Goal: Task Accomplishment & Management: Complete application form

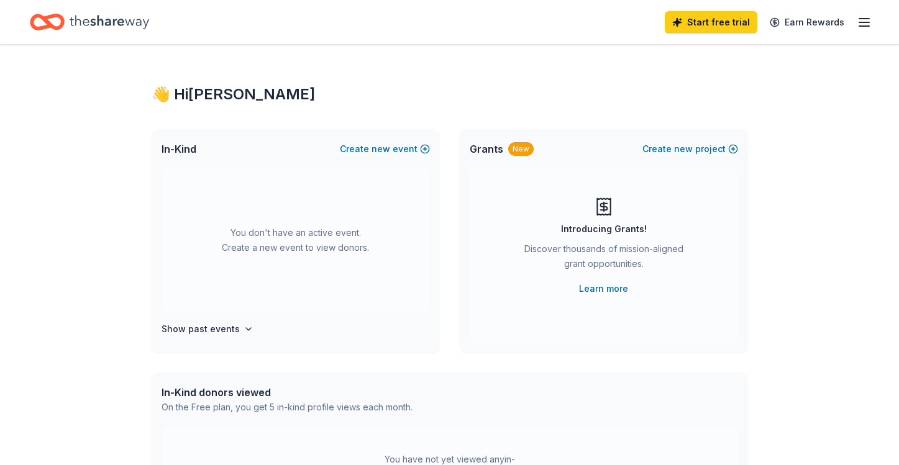
click at [72, 19] on icon "Home" at bounding box center [110, 21] width 80 height 25
click at [870, 18] on icon "button" at bounding box center [864, 22] width 15 height 15
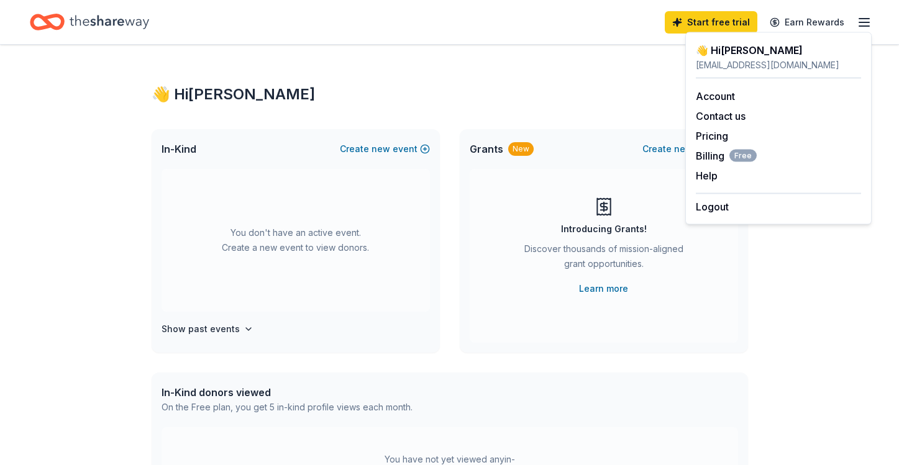
click at [870, 18] on icon "button" at bounding box center [864, 22] width 15 height 15
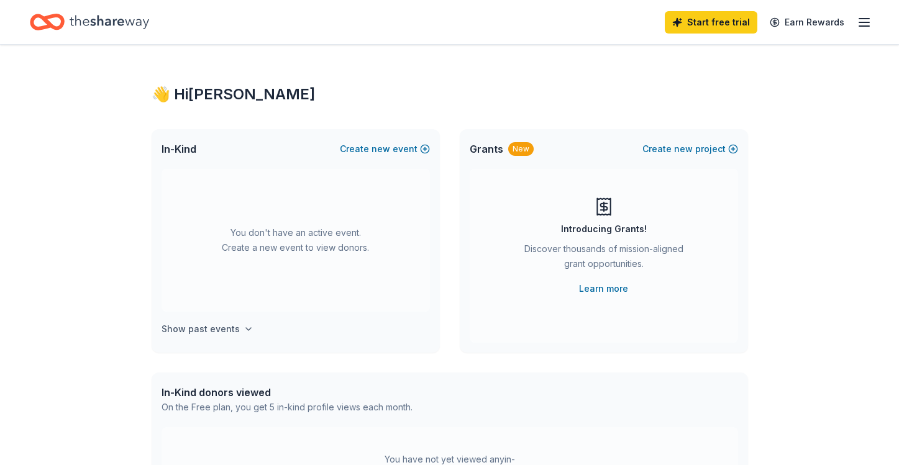
click at [235, 327] on button "Show past events" at bounding box center [208, 329] width 92 height 15
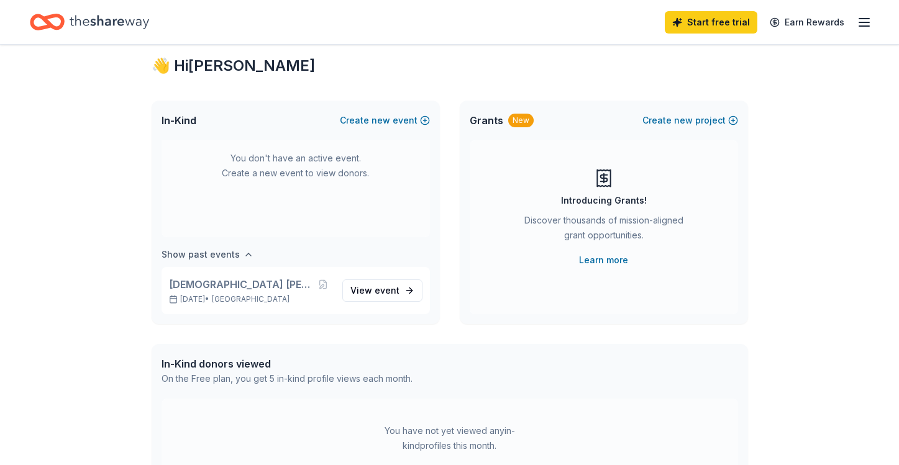
scroll to position [34, 0]
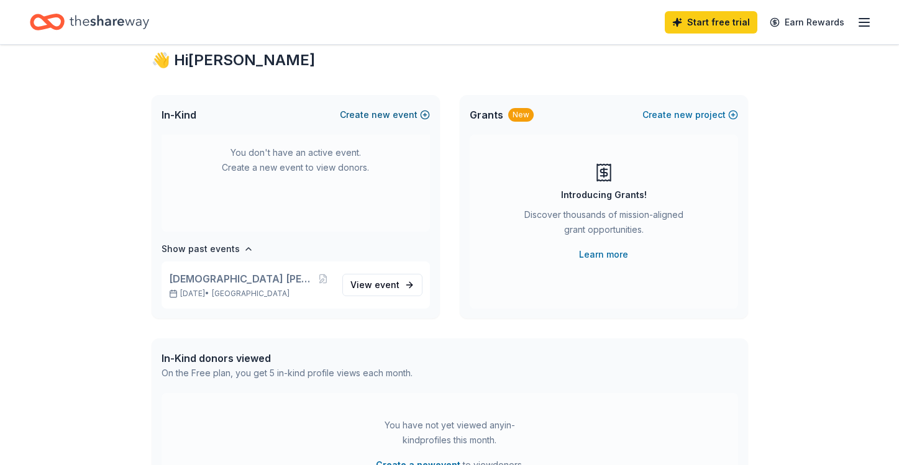
click at [404, 116] on button "Create new event" at bounding box center [385, 114] width 90 height 15
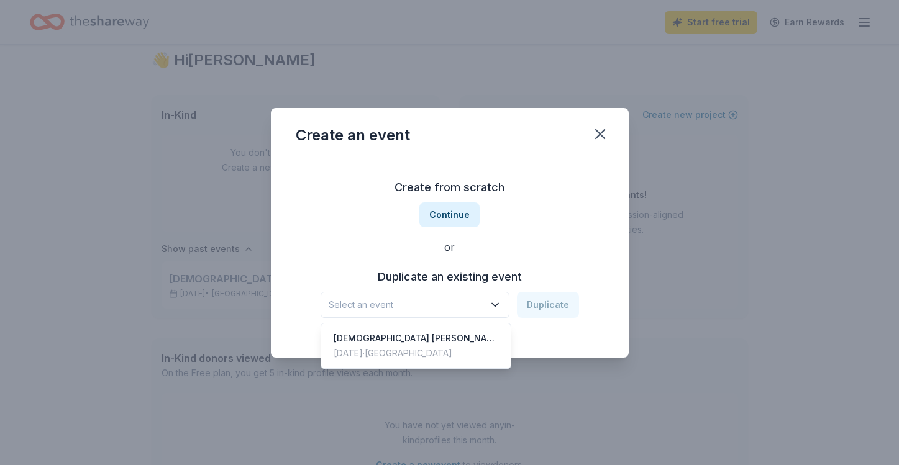
click at [434, 296] on button "Select an event" at bounding box center [415, 305] width 189 height 26
click at [428, 353] on div "[DATE] · [GEOGRAPHIC_DATA]" at bounding box center [416, 353] width 165 height 15
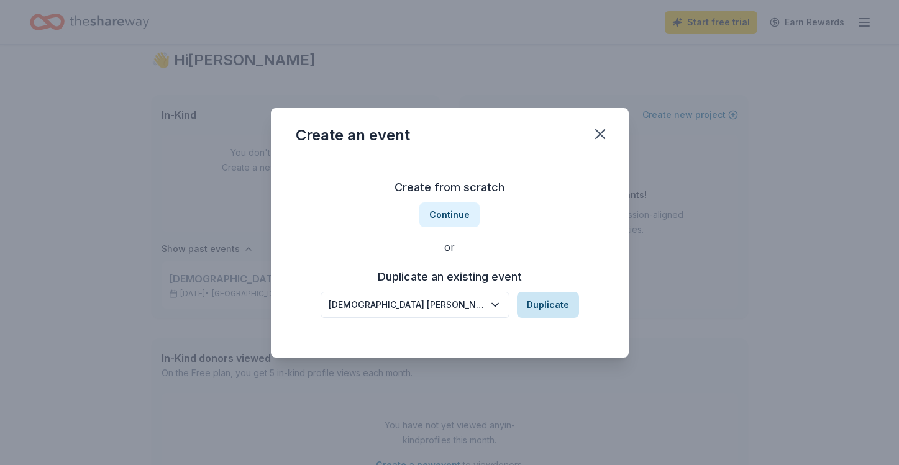
click at [535, 314] on button "Duplicate" at bounding box center [548, 305] width 62 height 26
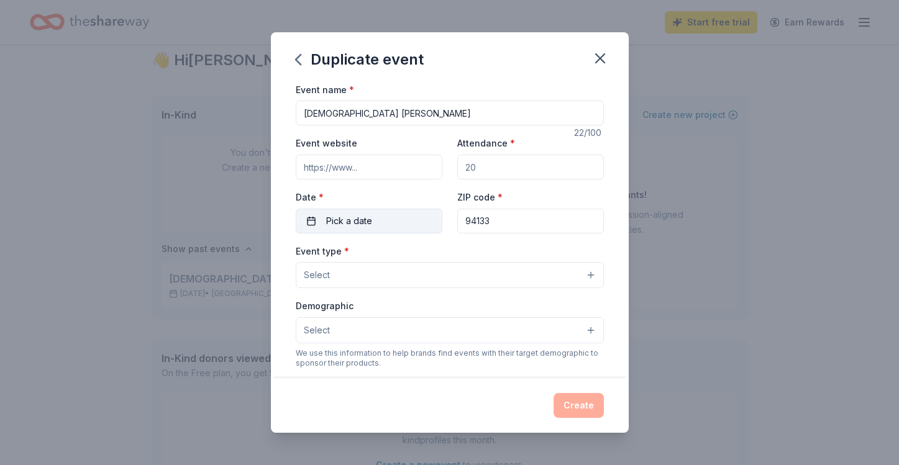
click at [358, 224] on span "Pick a date" at bounding box center [349, 221] width 46 height 15
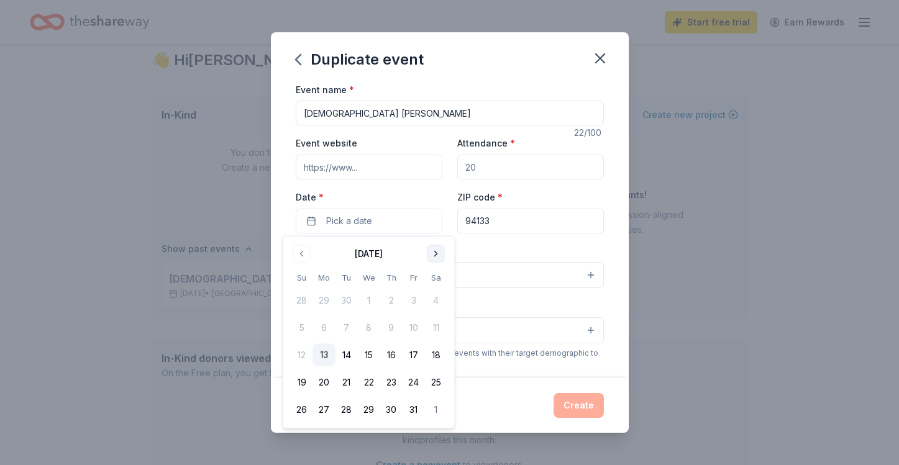
click at [433, 252] on button "Go to next month" at bounding box center [435, 253] width 17 height 17
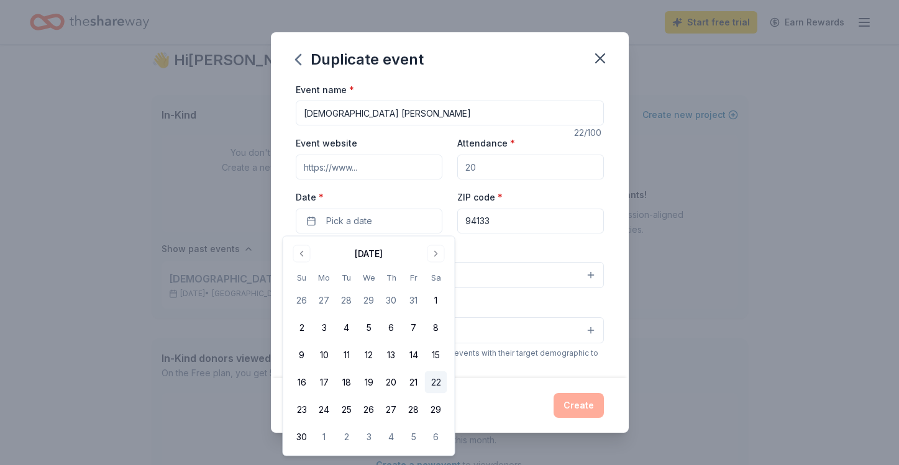
click at [437, 381] on button "22" at bounding box center [436, 383] width 22 height 22
click at [483, 174] on input "Attendance *" at bounding box center [530, 167] width 147 height 25
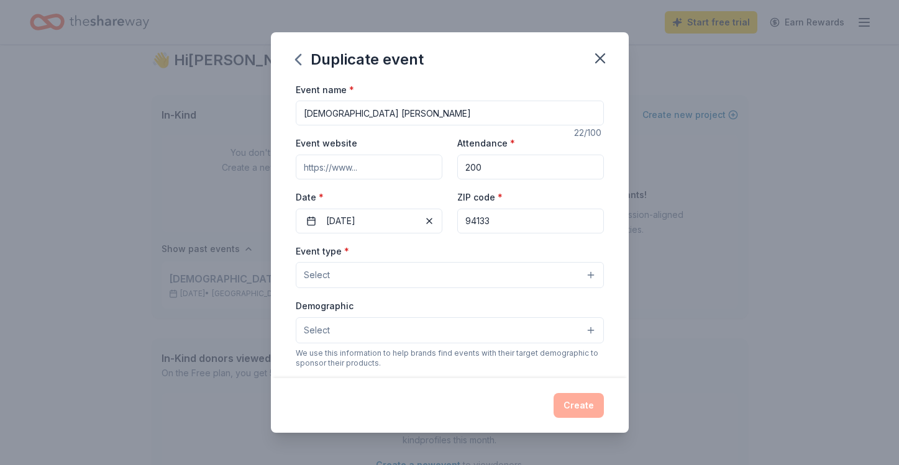
type input "200"
click at [446, 116] on input "[DEMOGRAPHIC_DATA] [PERSON_NAME]" at bounding box center [450, 113] width 308 height 25
click at [382, 277] on button "Select" at bounding box center [450, 275] width 308 height 26
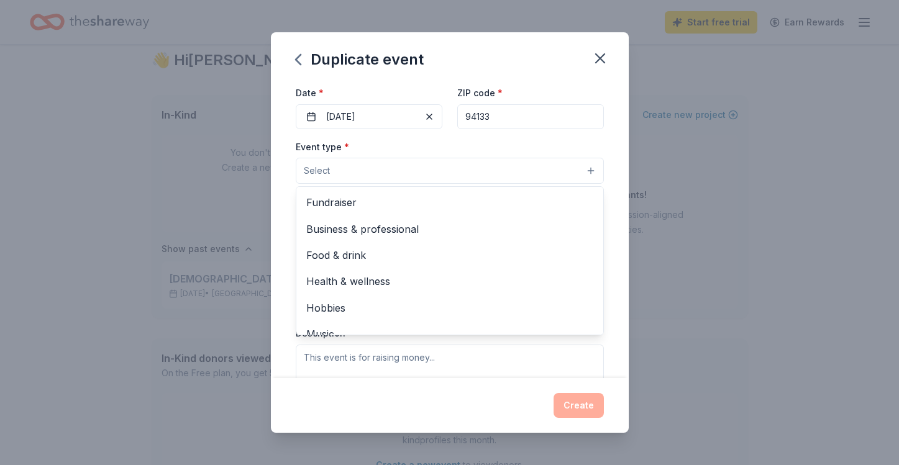
scroll to position [104, 0]
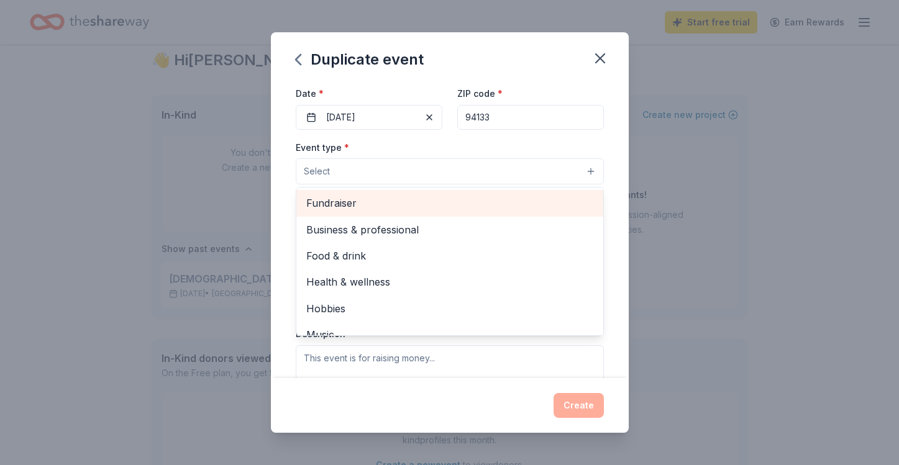
click at [339, 206] on span "Fundraiser" at bounding box center [449, 203] width 287 height 16
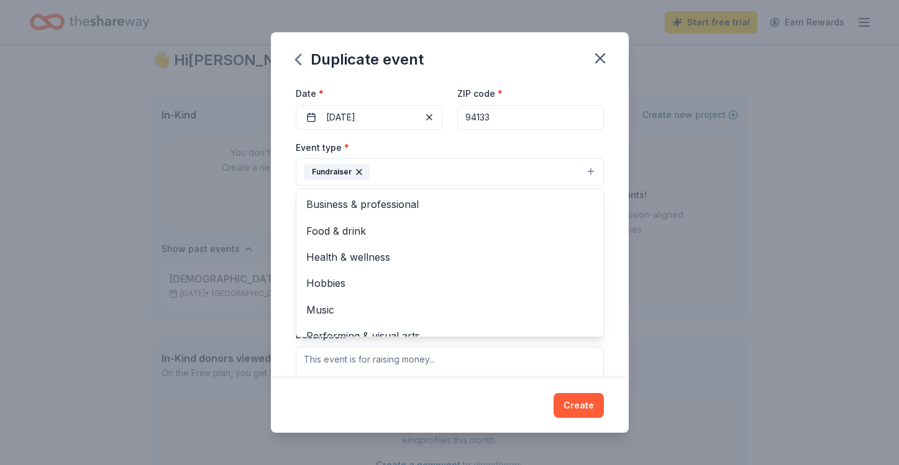
click at [274, 186] on div "Event name * Salesian Bingo Bonanza 22 /100 Event website Attendance * 200 Date…" at bounding box center [450, 230] width 358 height 296
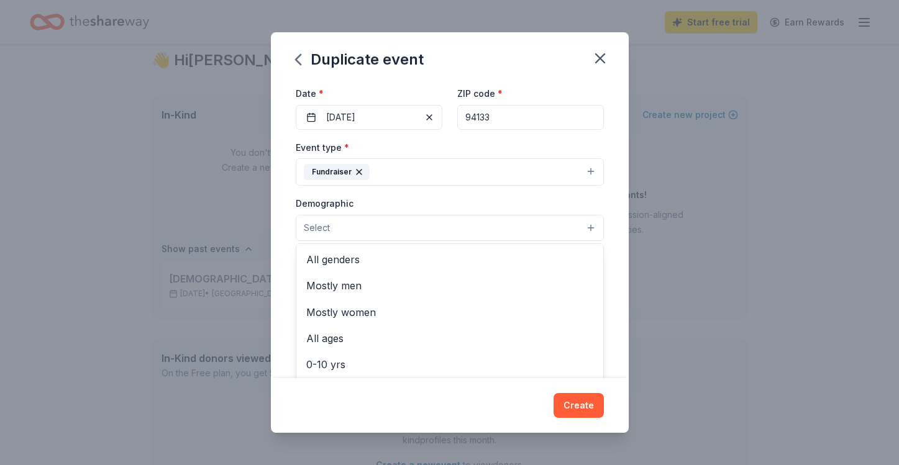
click at [348, 234] on button "Select" at bounding box center [450, 228] width 308 height 26
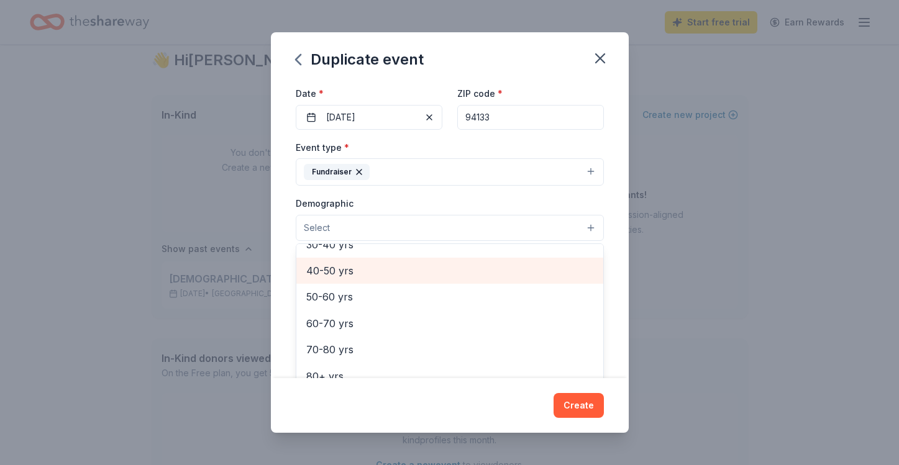
scroll to position [0, 0]
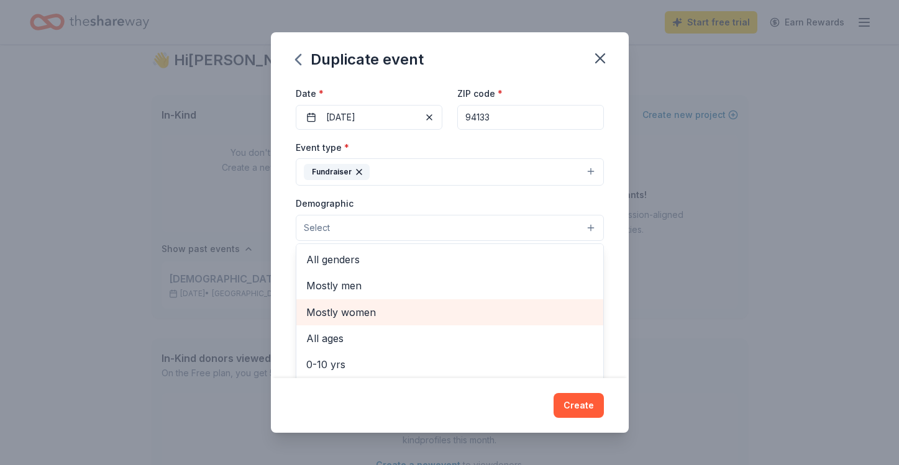
click at [384, 311] on span "Mostly women" at bounding box center [449, 312] width 287 height 16
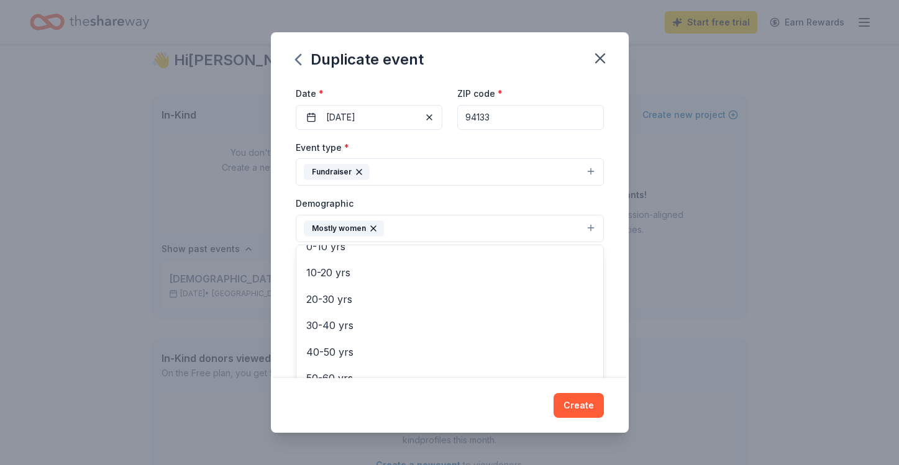
scroll to position [102, 0]
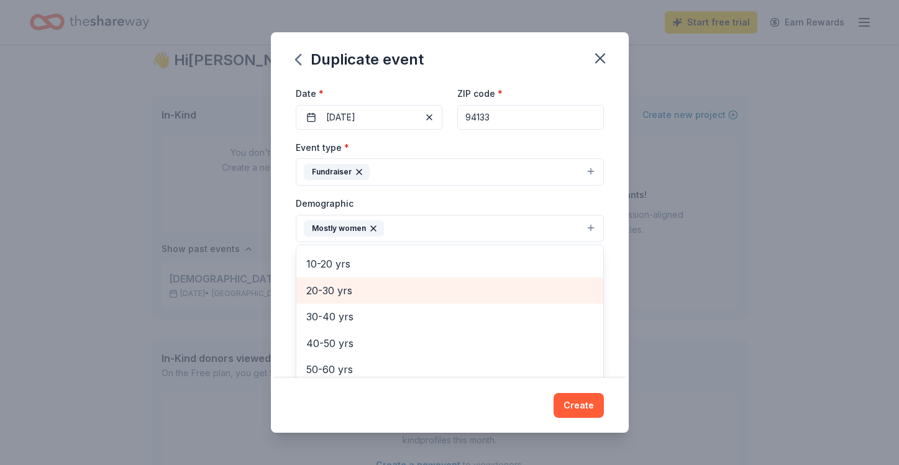
click at [331, 289] on span "20-30 yrs" at bounding box center [449, 291] width 287 height 16
click at [327, 294] on span "30-40 yrs" at bounding box center [449, 291] width 287 height 16
click at [327, 294] on span "40-50 yrs" at bounding box center [449, 291] width 287 height 16
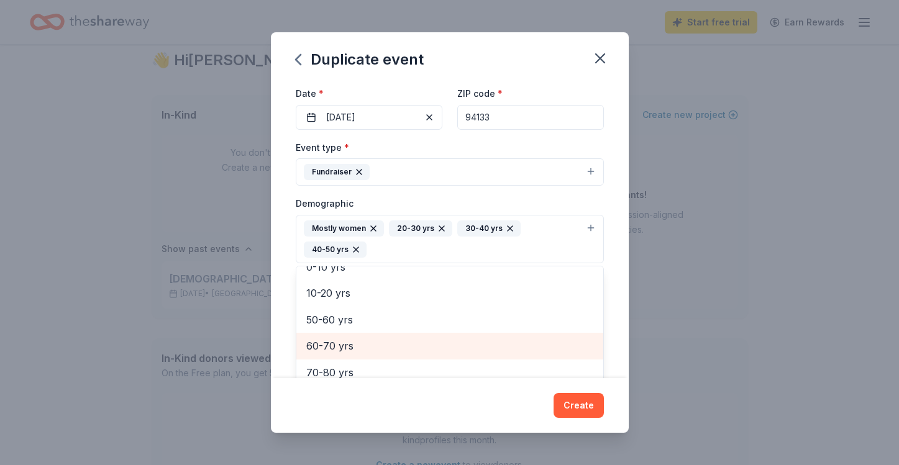
click at [328, 351] on span "60-70 yrs" at bounding box center [449, 346] width 287 height 16
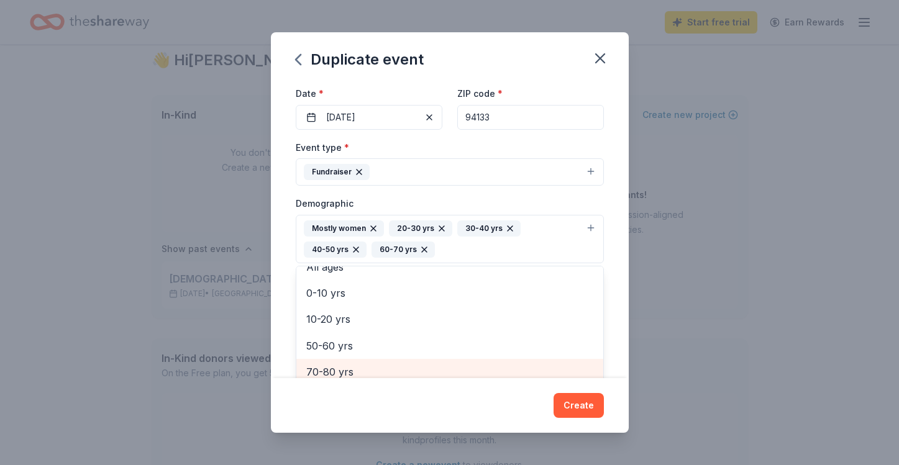
click at [327, 372] on span "70-80 yrs" at bounding box center [449, 372] width 287 height 16
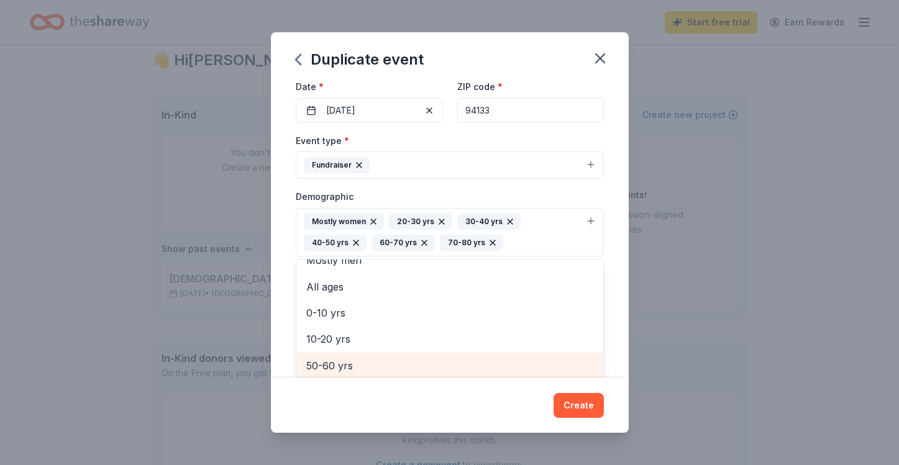
click at [330, 367] on span "50-60 yrs" at bounding box center [449, 366] width 287 height 16
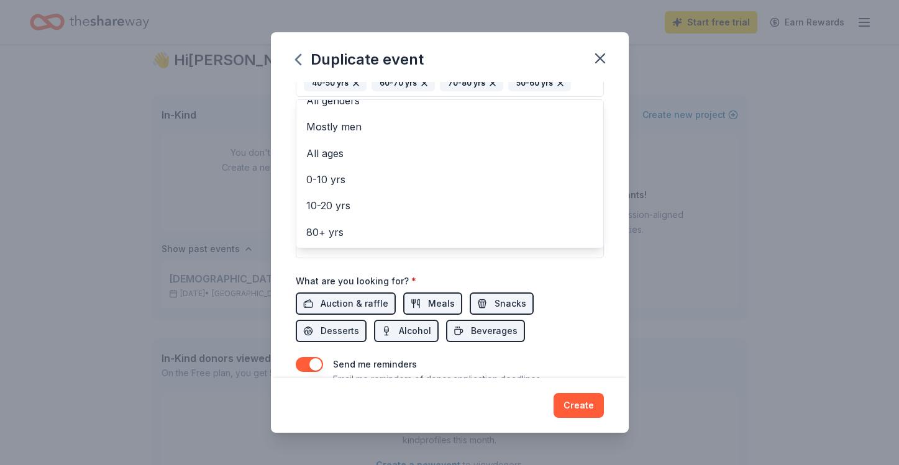
scroll to position [396, 0]
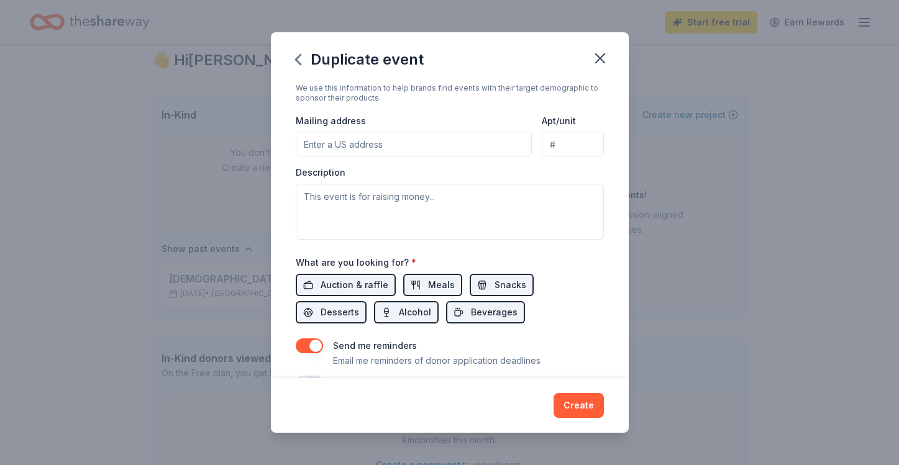
scroll to position [288, 0]
click at [340, 283] on span "Auction & raffle" at bounding box center [355, 286] width 68 height 15
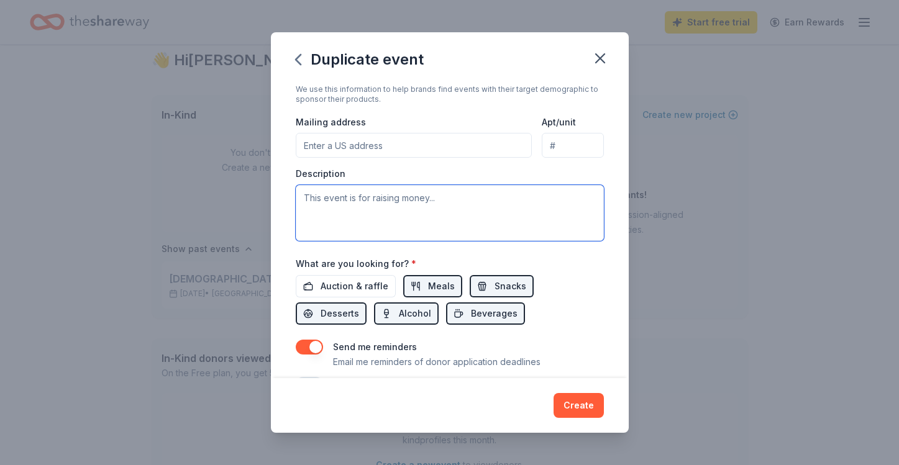
click at [413, 205] on textarea at bounding box center [450, 213] width 308 height 56
type textarea "This event is raising money for"
click at [437, 162] on div "Event type * Fundraiser Demographic Mostly women 20-30 yrs 30-40 yrs 40-50 yrs …" at bounding box center [450, 98] width 308 height 285
click at [414, 155] on input "Mailing address" at bounding box center [414, 145] width 237 height 25
type input "[STREET_ADDRESS]."
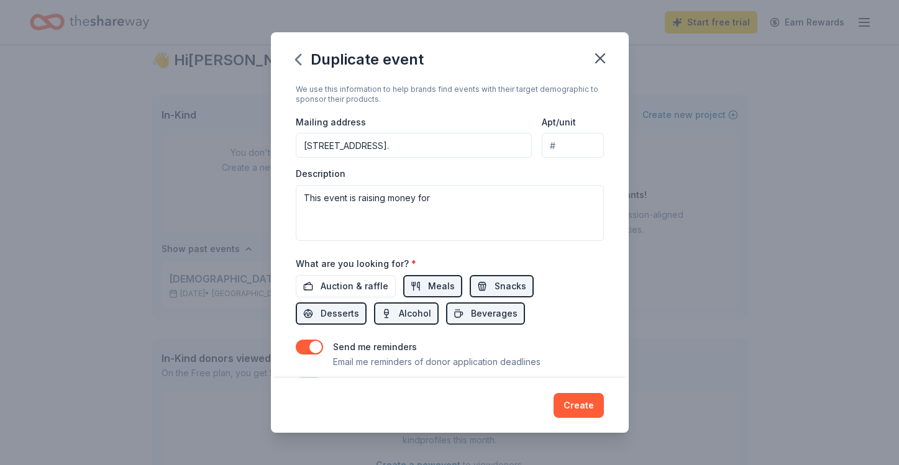
click at [493, 105] on div "Event type * Fundraiser Demographic Mostly women 20-30 yrs 30-40 yrs 40-50 yrs …" at bounding box center [450, 98] width 308 height 285
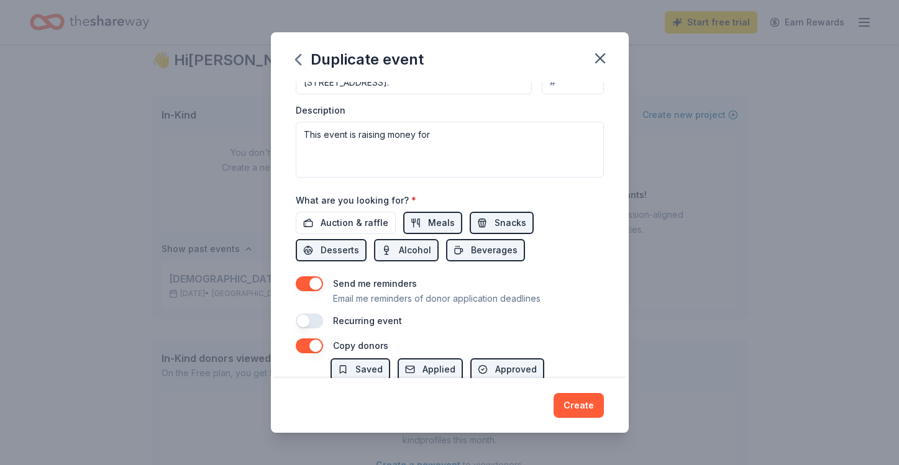
scroll to position [326, 0]
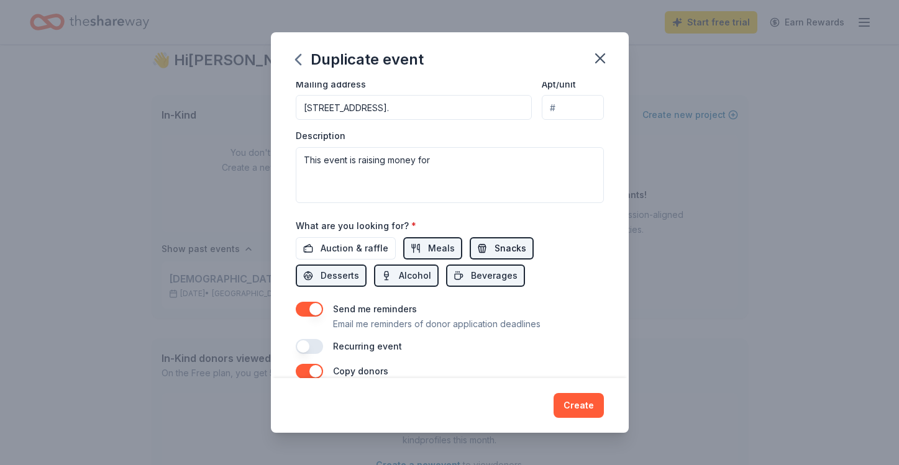
drag, startPoint x: 550, startPoint y: 251, endPoint x: 513, endPoint y: 259, distance: 38.1
click at [513, 259] on div "Auction & raffle Meals Snacks Desserts Alcohol Beverages" at bounding box center [450, 262] width 308 height 50
click at [498, 253] on span "Snacks" at bounding box center [511, 248] width 32 height 15
click at [399, 270] on span "Alcohol" at bounding box center [415, 275] width 32 height 15
click at [367, 265] on button "Desserts" at bounding box center [331, 276] width 71 height 22
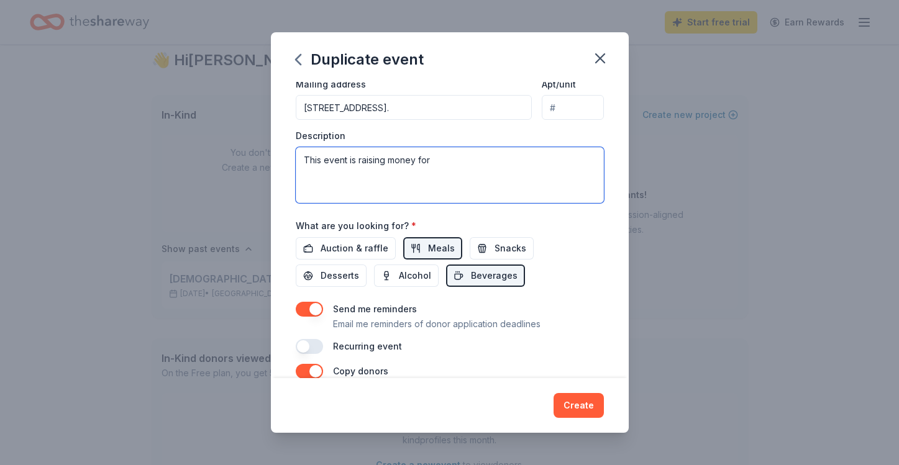
click at [469, 176] on textarea "This event is raising money for" at bounding box center [450, 175] width 308 height 56
paste textarea "the Salesian Boys’ and Girls’ Club (“the Club”) has served the youth of [GEOGRA…"
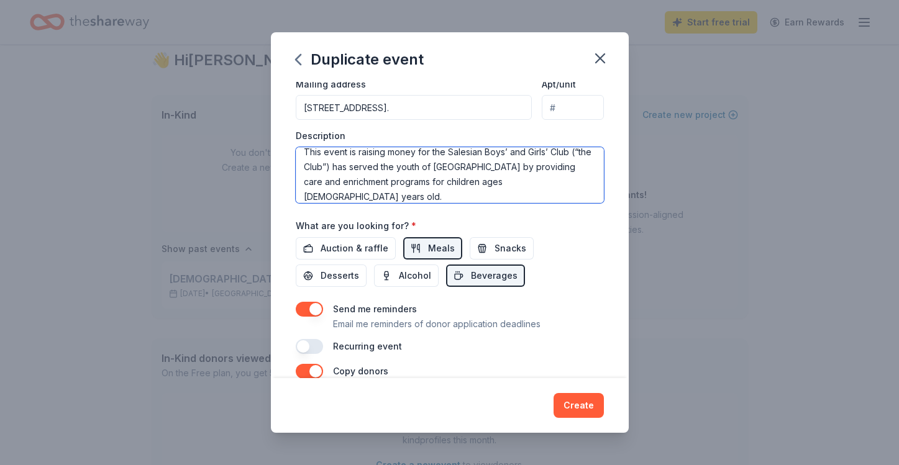
scroll to position [0, 0]
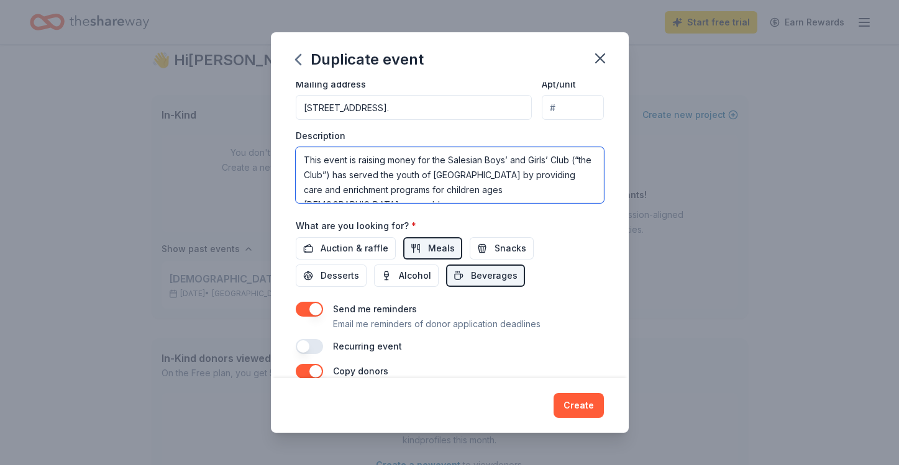
click at [339, 173] on textarea "This event is raising money for the Salesian Boys’ and Girls’ Club (“the Club”)…" at bounding box center [450, 175] width 308 height 56
drag, startPoint x: 329, startPoint y: 174, endPoint x: 570, endPoint y: 158, distance: 242.2
click at [570, 158] on textarea "This event is raising money for the Salesian Boys’ and Girls’ Club (“the Club”)…" at bounding box center [450, 175] width 308 height 56
click at [328, 175] on textarea "This event is raising money for the Salesian Boys’ and Girls’ Club who served t…" at bounding box center [450, 175] width 308 height 56
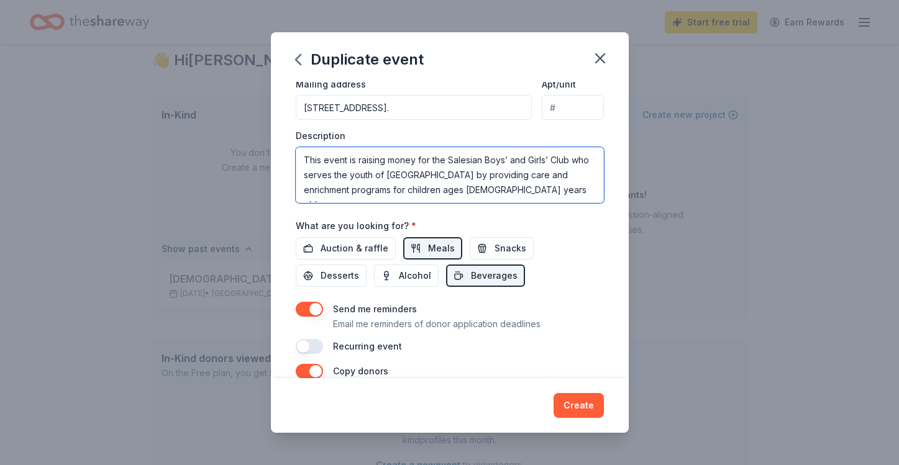
click at [305, 187] on textarea "This event is raising money for the Salesian Boys’ and Girls’ Club who serves t…" at bounding box center [450, 175] width 308 height 56
click at [499, 201] on textarea "This event is raising money for the Salesian Boys’ and Girls’ Club who serves t…" at bounding box center [450, 175] width 308 height 56
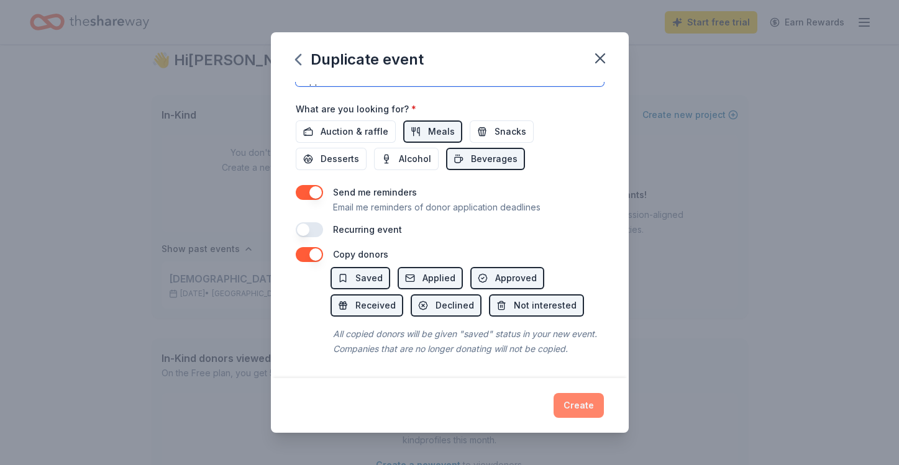
type textarea "This event is raising money for the Salesian Boys’ and Girls’ Club who serves t…"
click at [592, 410] on button "Create" at bounding box center [579, 405] width 50 height 25
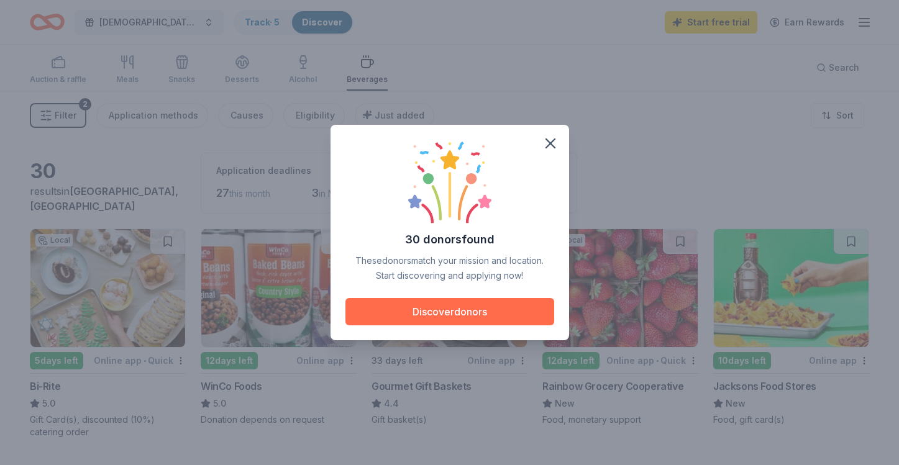
click at [455, 311] on button "Discover donors" at bounding box center [449, 311] width 209 height 27
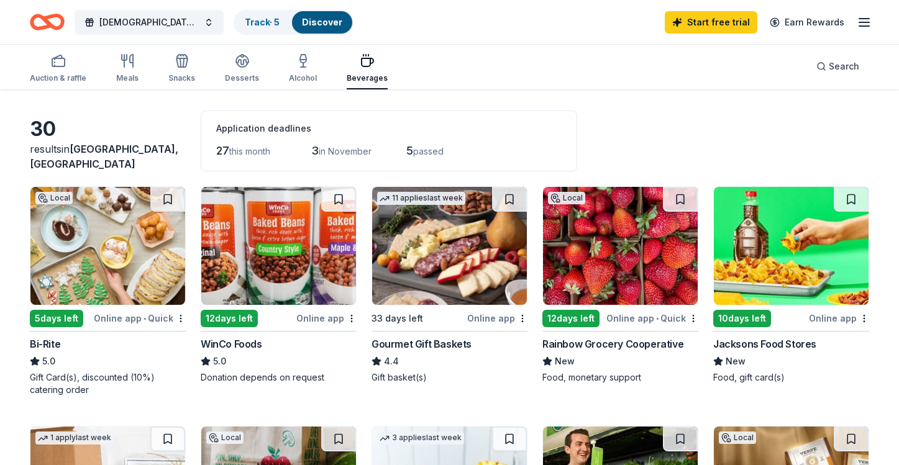
scroll to position [42, 0]
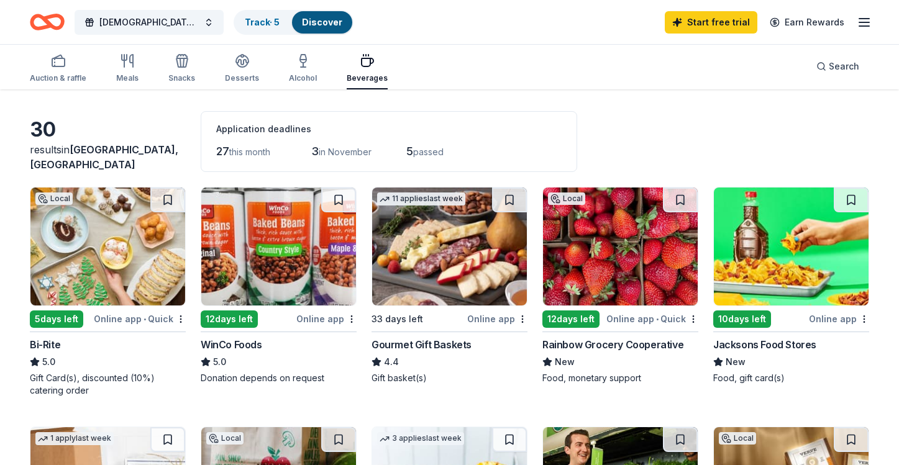
click at [124, 234] on img at bounding box center [107, 247] width 155 height 118
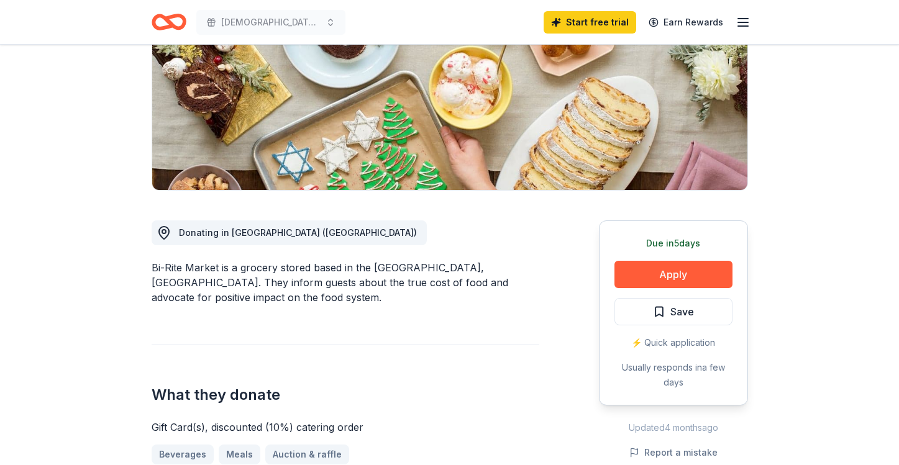
scroll to position [189, 0]
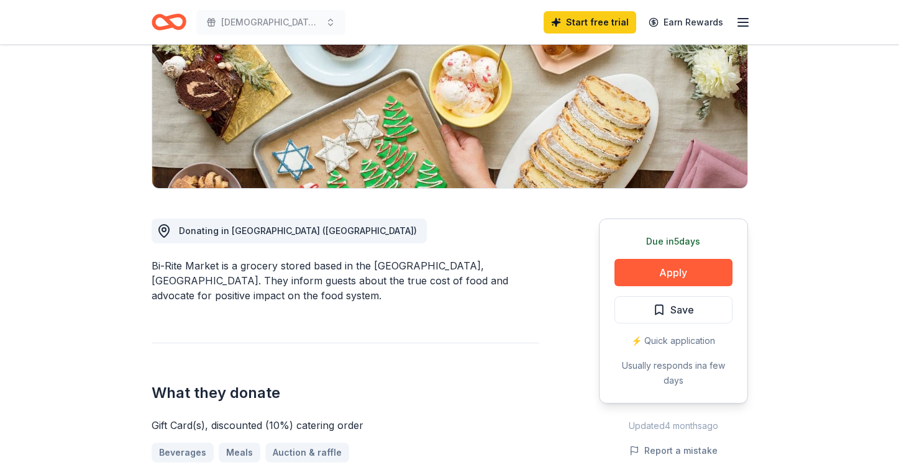
drag, startPoint x: 173, startPoint y: 261, endPoint x: 208, endPoint y: 302, distance: 53.8
click at [208, 302] on div "Bi-Rite Market is a grocery stored based in the Mission, San Francisco. They in…" at bounding box center [346, 280] width 388 height 45
drag, startPoint x: 208, startPoint y: 302, endPoint x: 132, endPoint y: 252, distance: 90.6
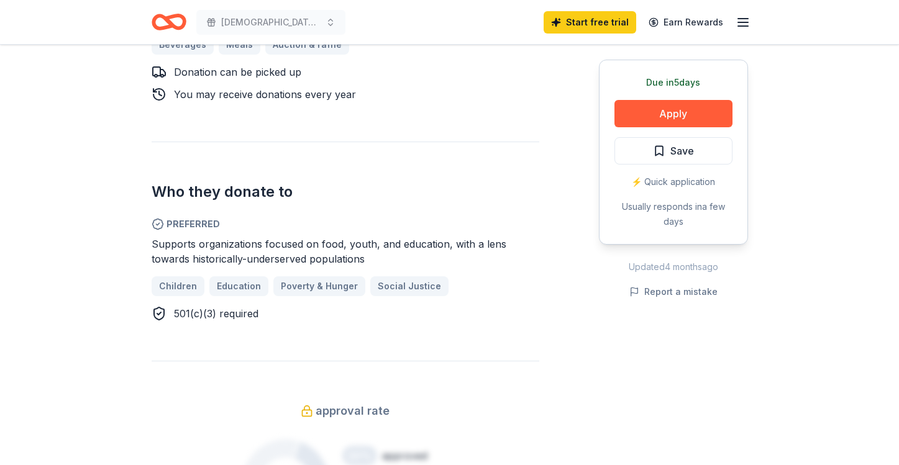
scroll to position [602, 0]
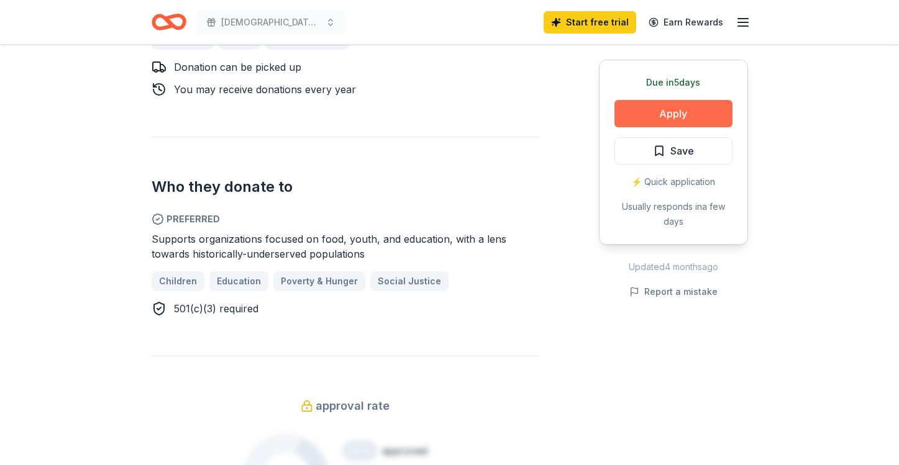
click at [655, 119] on button "Apply" at bounding box center [673, 113] width 118 height 27
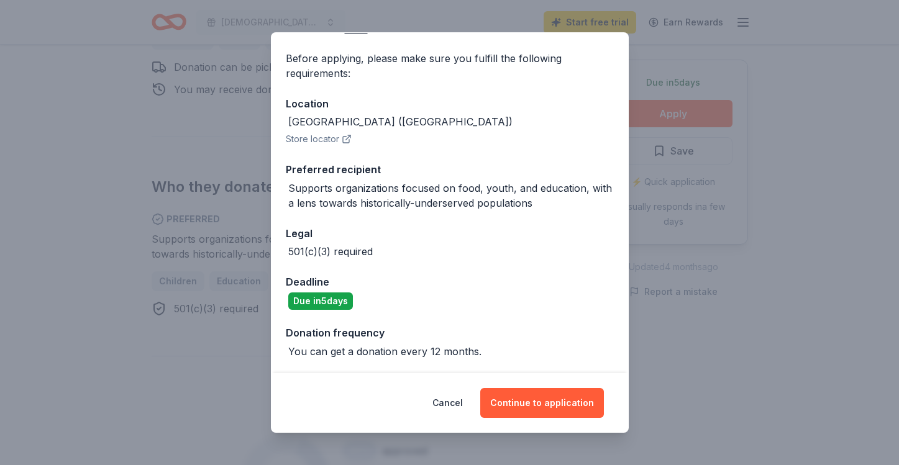
scroll to position [0, 0]
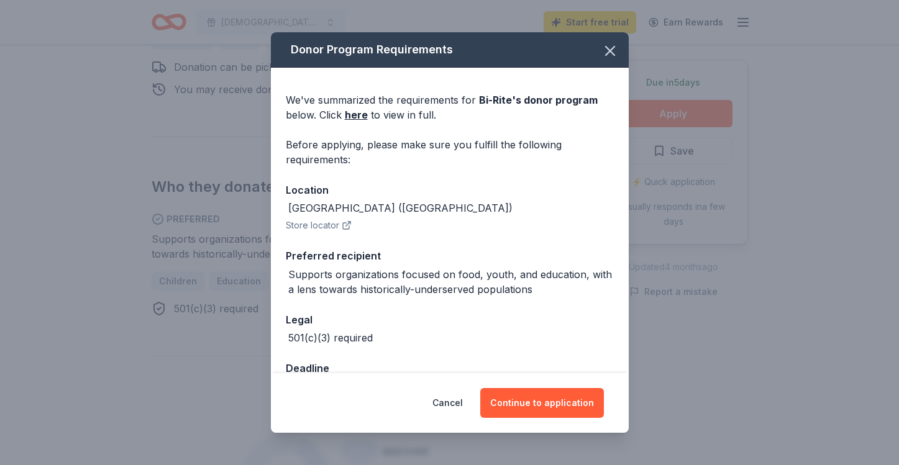
click at [370, 150] on div "Before applying, please make sure you fulfill the following requirements:" at bounding box center [450, 152] width 328 height 30
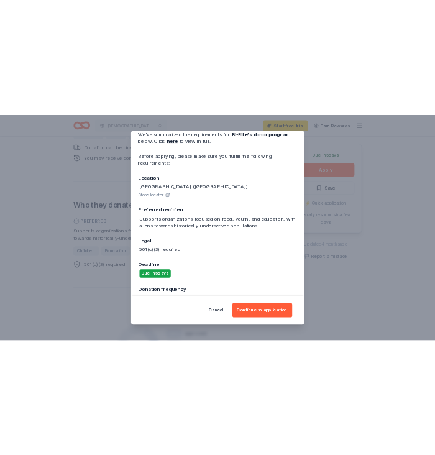
scroll to position [86, 0]
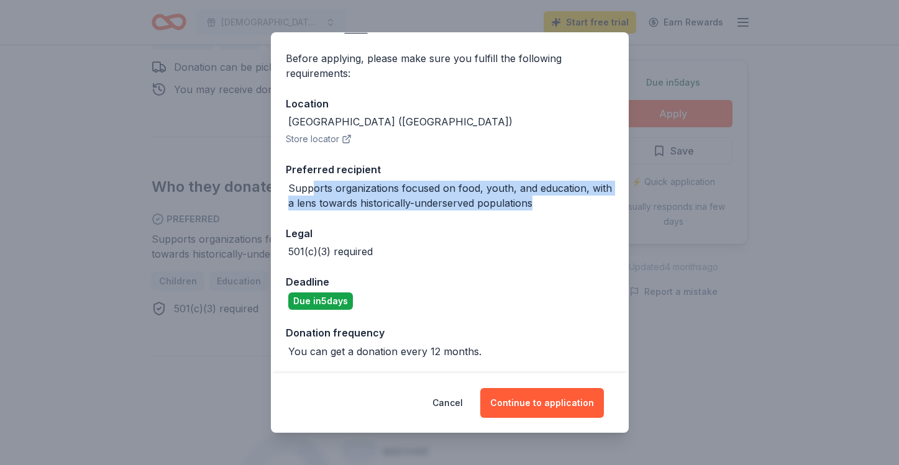
drag, startPoint x: 315, startPoint y: 183, endPoint x: 533, endPoint y: 207, distance: 219.4
click at [533, 207] on div "Supports organizations focused on food, youth, and education, with a lens towar…" at bounding box center [451, 196] width 326 height 30
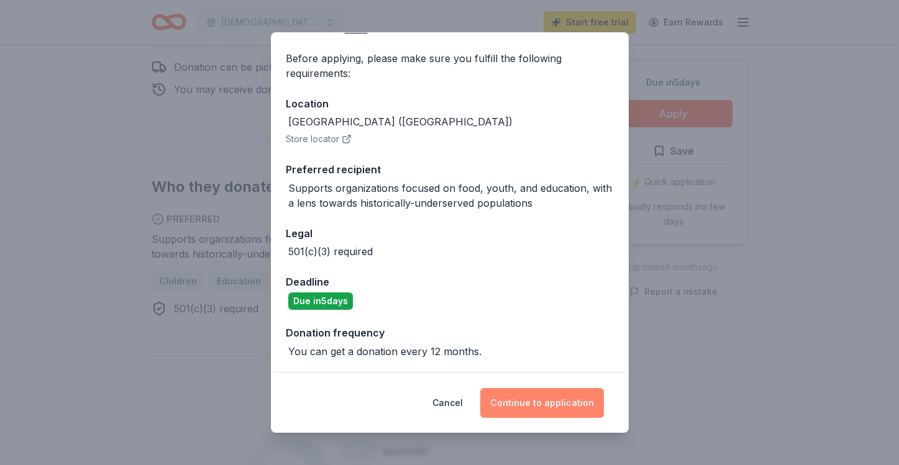
click at [532, 404] on button "Continue to application" at bounding box center [542, 403] width 124 height 30
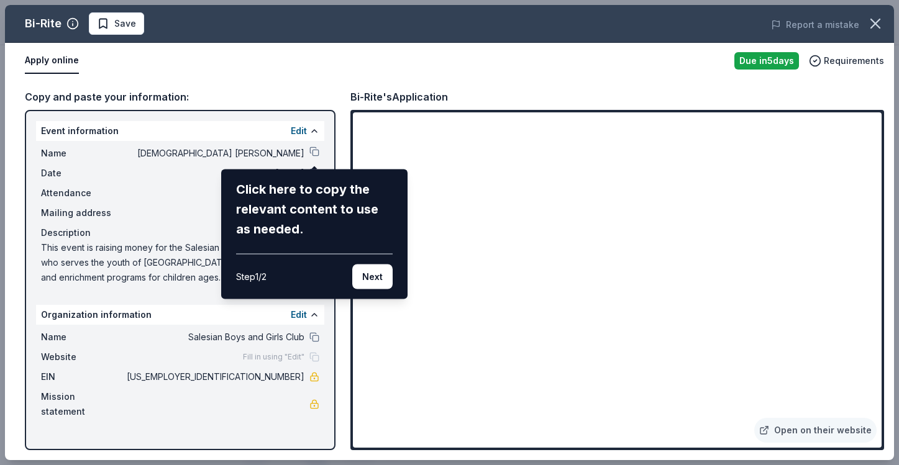
click at [381, 276] on button "Next" at bounding box center [372, 277] width 40 height 25
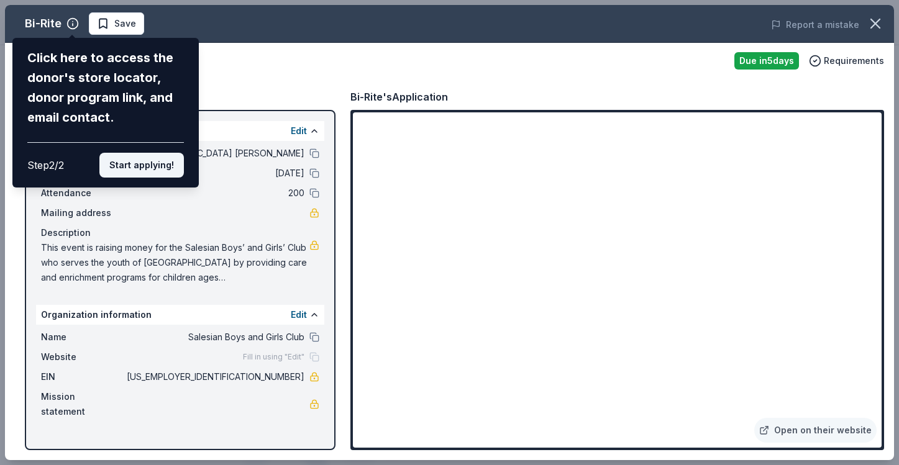
click at [137, 162] on button "Start applying!" at bounding box center [141, 165] width 85 height 25
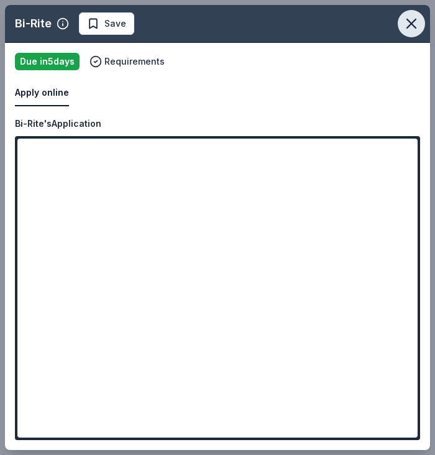
click at [410, 22] on icon "button" at bounding box center [411, 23] width 9 height 9
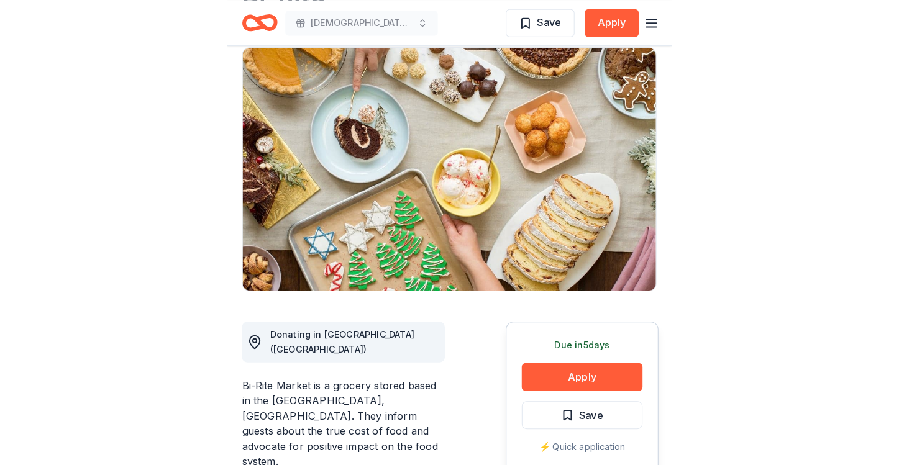
scroll to position [0, 0]
